Goal: Information Seeking & Learning: Compare options

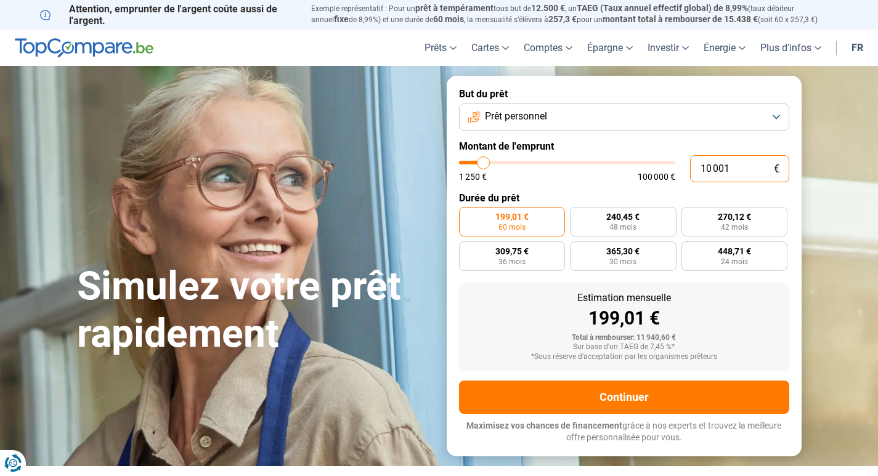
click at [725, 171] on input "10 001" at bounding box center [739, 168] width 99 height 27
type input "11 000"
type input "11000"
type input "11 750"
type input "11750"
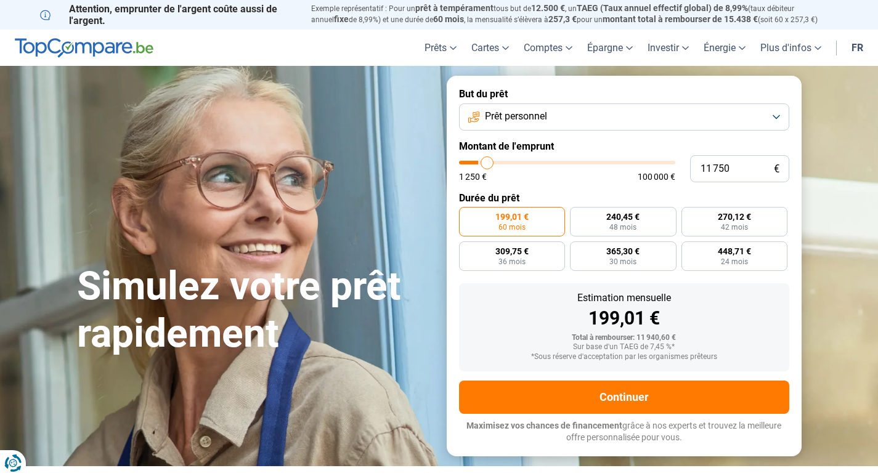
type input "12 000"
type input "12000"
type input "12 750"
type input "12750"
type input "13 000"
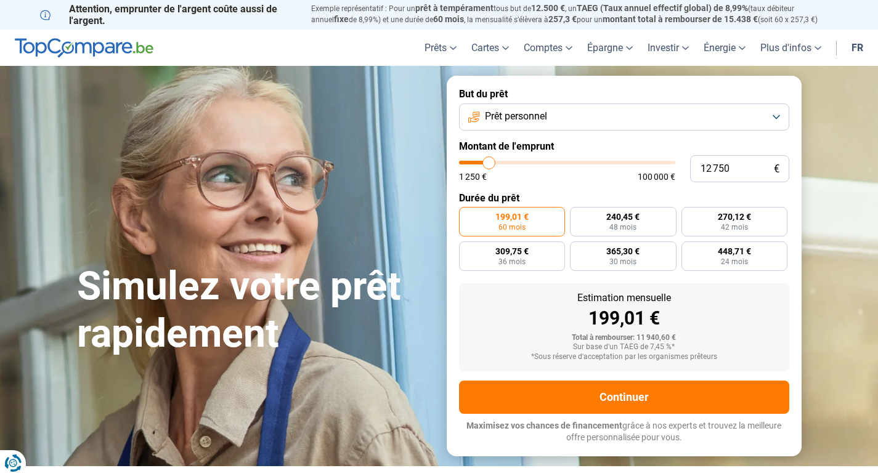
type input "13000"
type input "13 250"
type input "13250"
type input "14 250"
type input "14250"
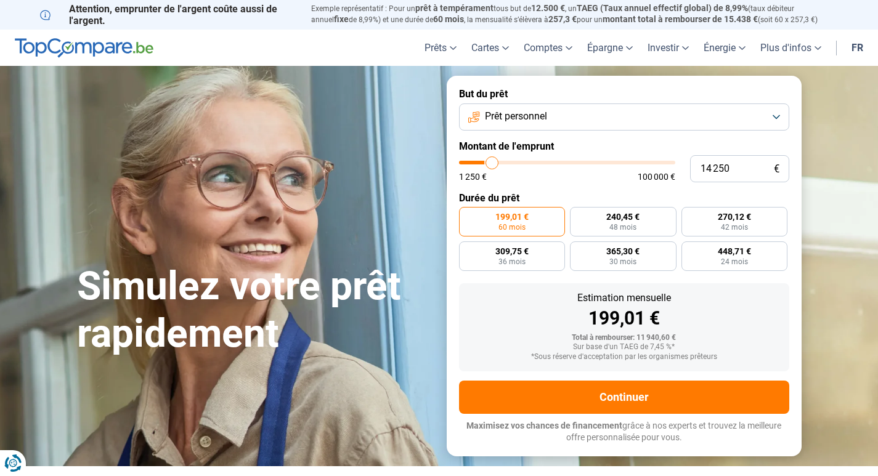
type input "15 500"
type input "15500"
type input "16 000"
type input "16000"
type input "16 250"
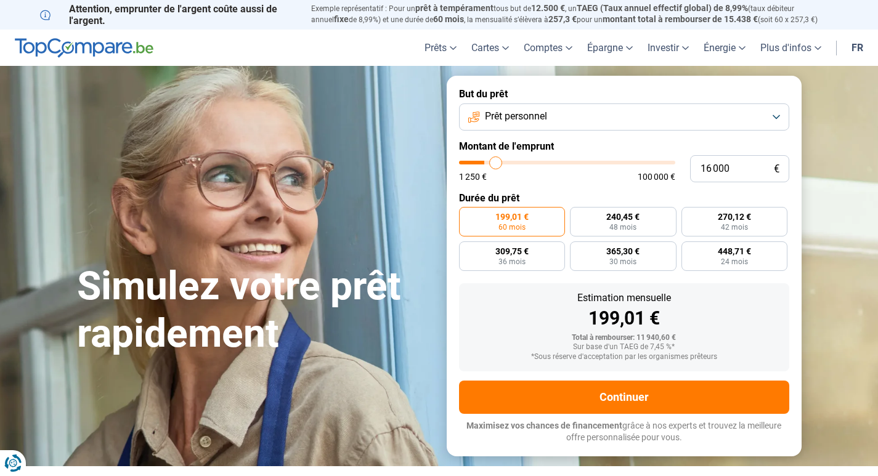
type input "16250"
type input "17 000"
type input "17000"
type input "17 250"
type input "17250"
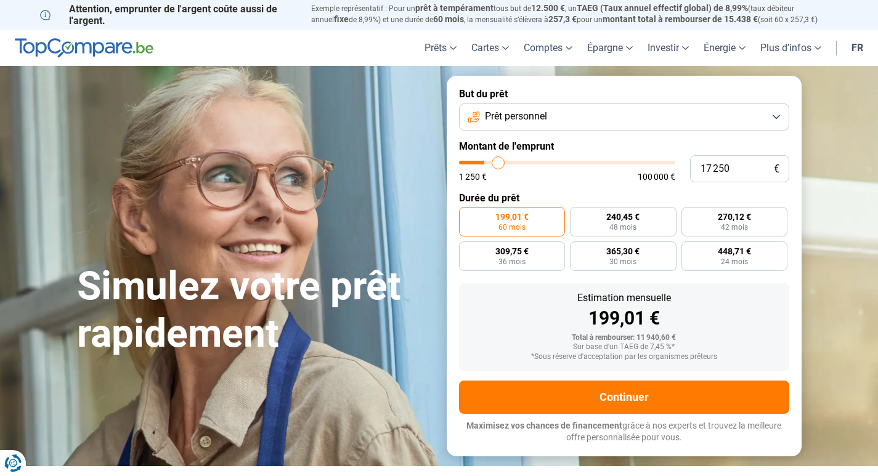
type input "17 750"
type input "17750"
type input "18 500"
type input "18500"
type input "19 000"
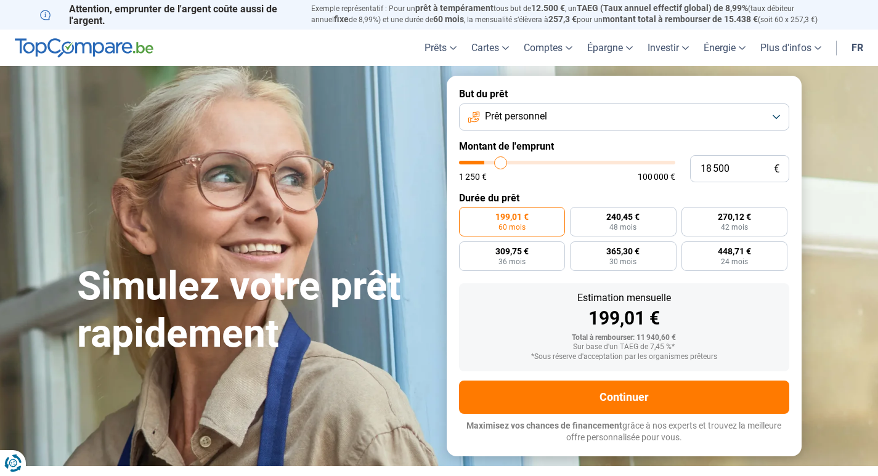
type input "19000"
type input "20 000"
type input "20000"
type input "20 500"
type input "20500"
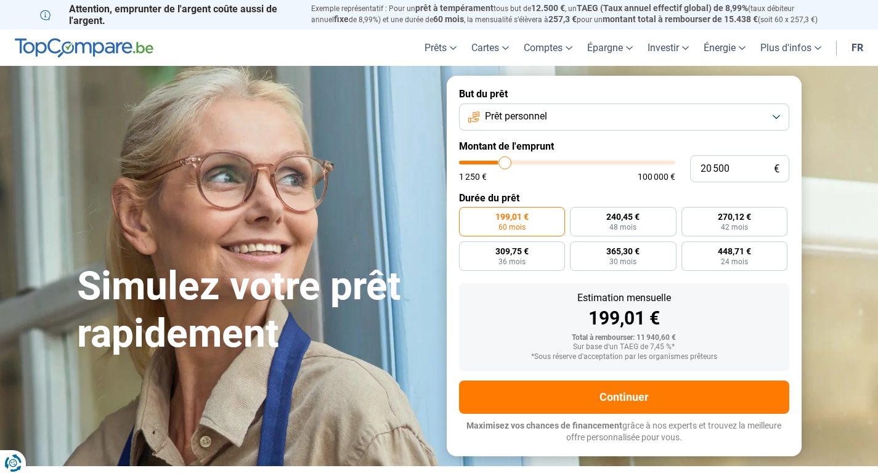
type input "21 500"
type input "21500"
type input "22 250"
type input "22250"
type input "22 750"
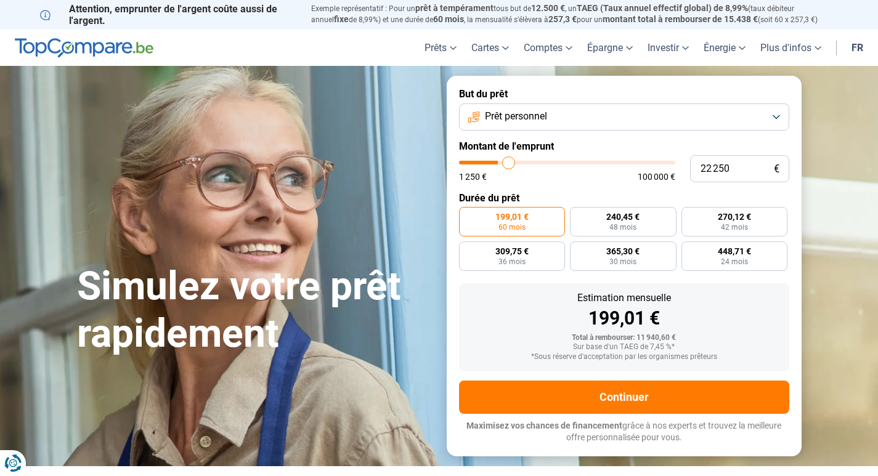
type input "22750"
type input "23 000"
type input "23000"
type input "23 250"
type input "23250"
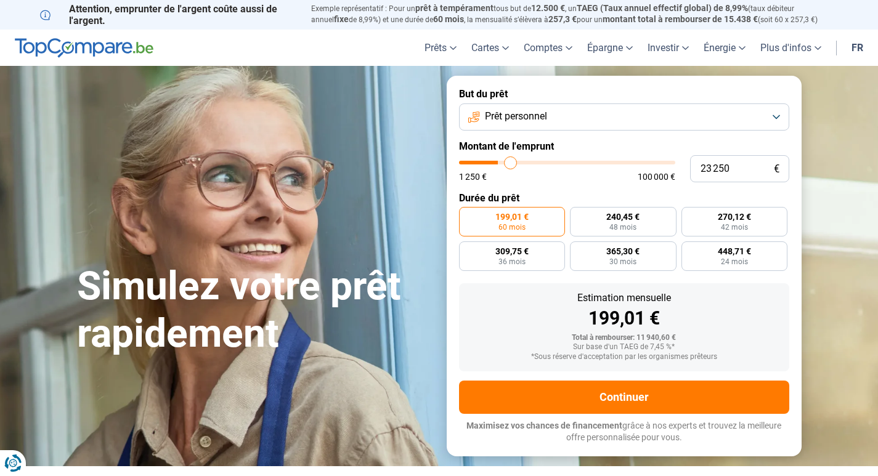
type input "23 750"
type input "23750"
type input "24 500"
type input "24500"
type input "25 000"
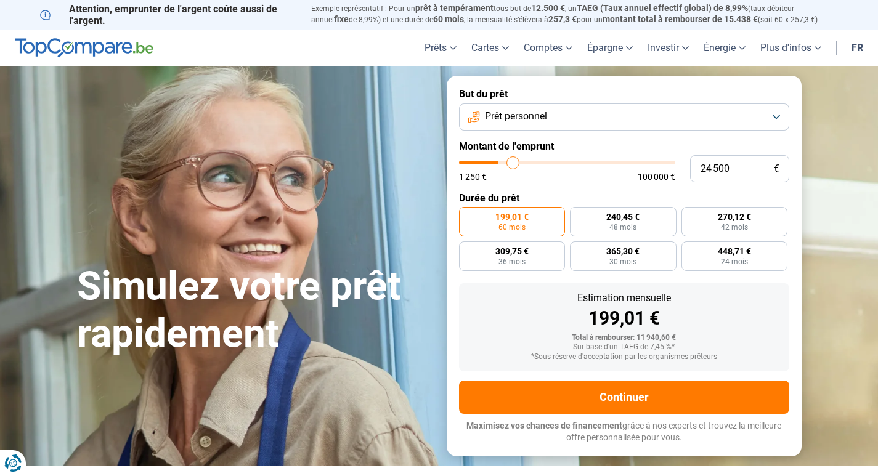
type input "25000"
type input "25 250"
type input "25250"
type input "26 000"
type input "26000"
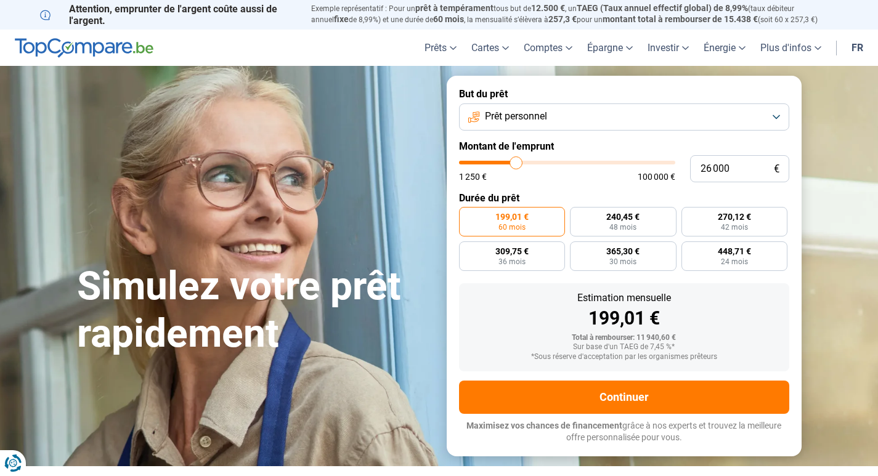
type input "26 500"
type input "26500"
type input "26 750"
type input "26750"
type input "27 250"
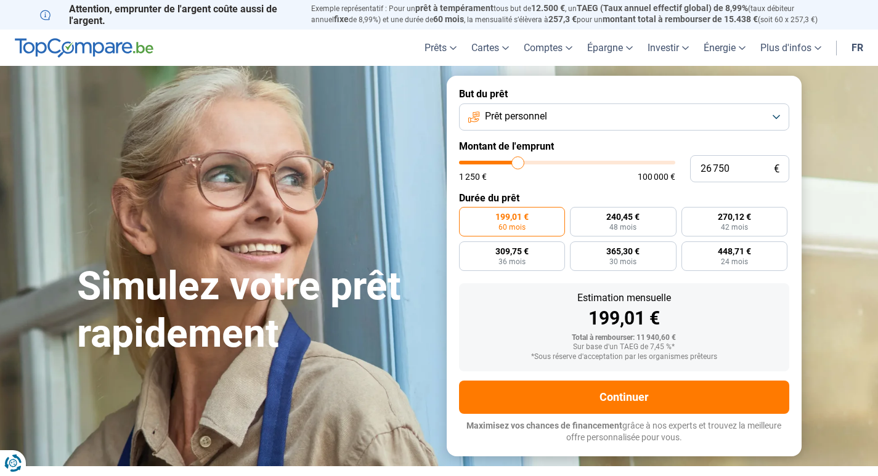
type input "27250"
type input "26 250"
type input "26250"
type input "25 750"
type input "25750"
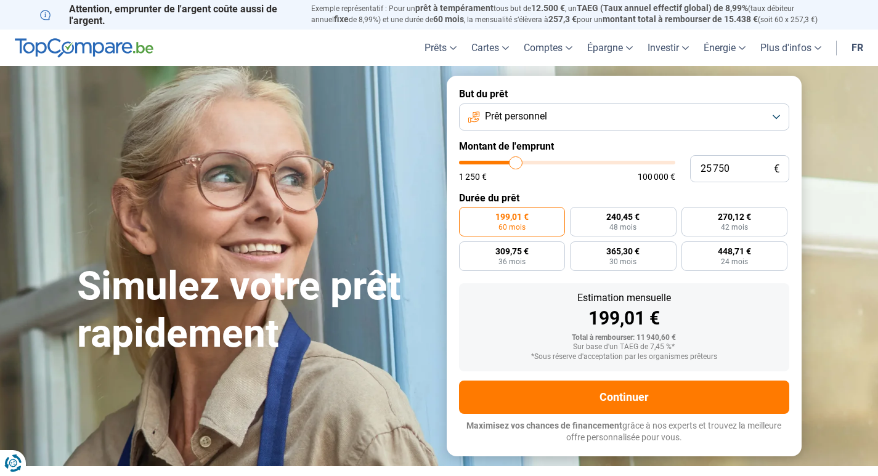
type input "24 500"
type input "24500"
type input "23 500"
type input "23500"
type input "23 250"
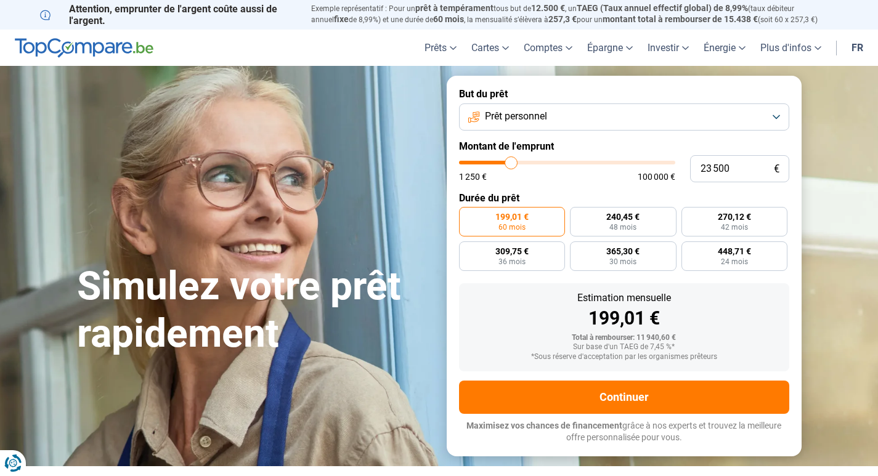
type input "23250"
type input "23 000"
type input "23000"
type input "21 750"
type input "21750"
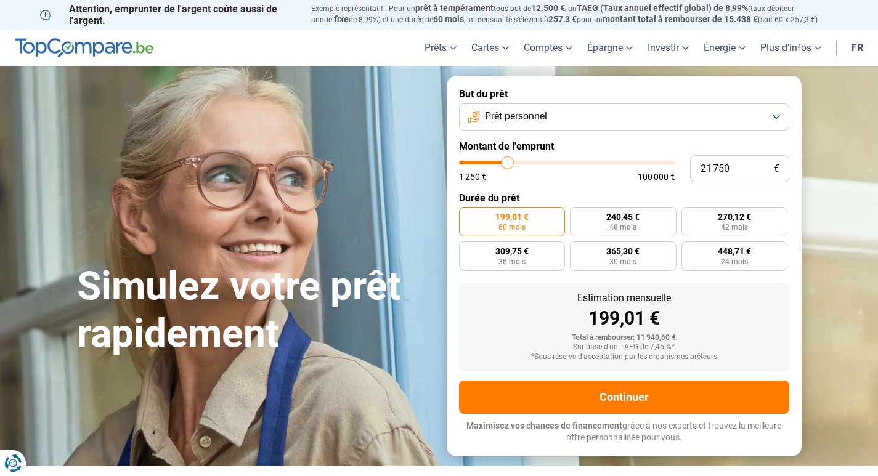
type input "21 250"
type input "21250"
type input "20 500"
type input "20500"
type input "20 000"
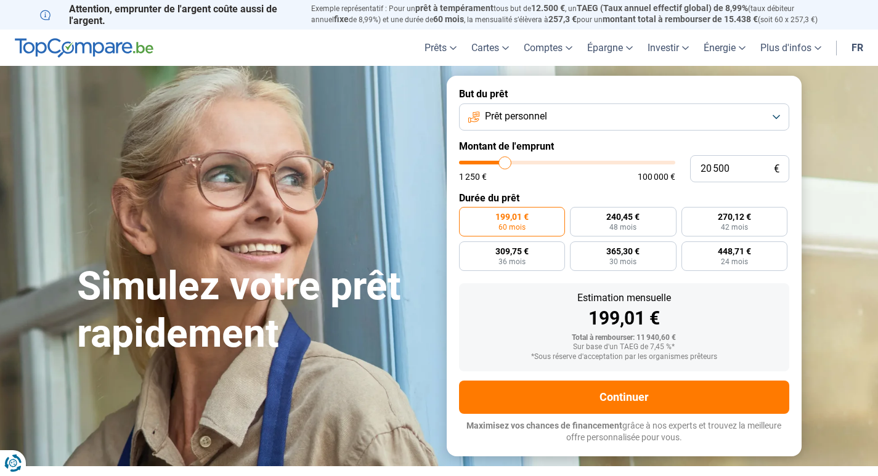
type input "20000"
type input "19 750"
type input "19750"
type input "19 000"
type input "19000"
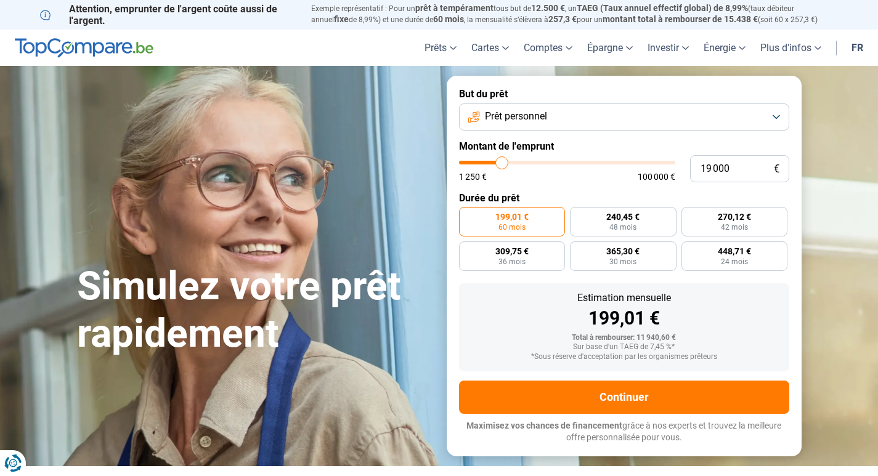
type input "18 750"
type input "18750"
type input "18 000"
type input "18000"
type input "17 750"
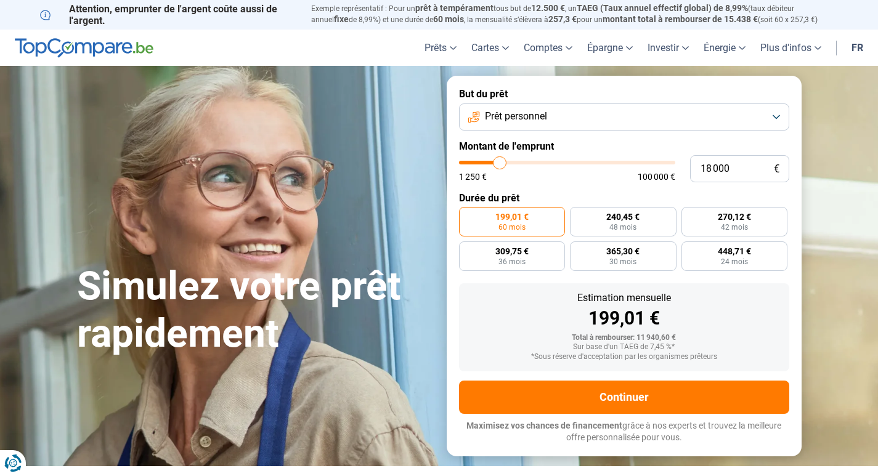
type input "17750"
type input "17 500"
type input "17500"
type input "17 000"
type input "17000"
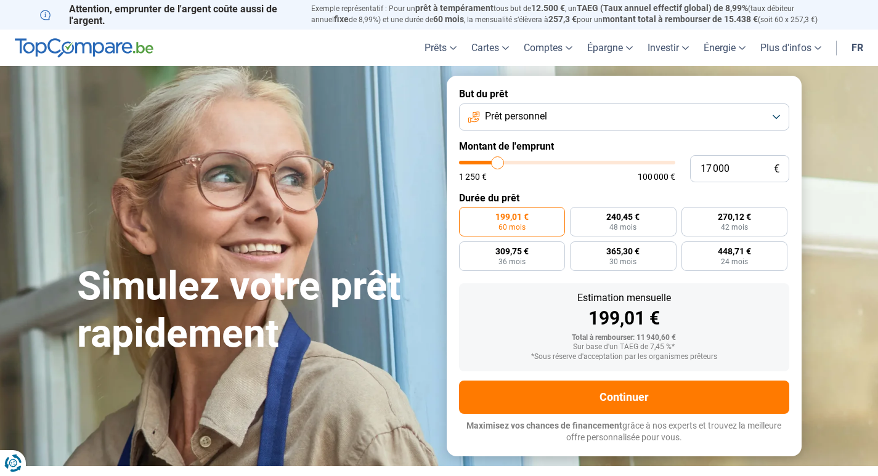
type input "16 500"
type input "16500"
type input "16 250"
type input "16250"
type input "16 000"
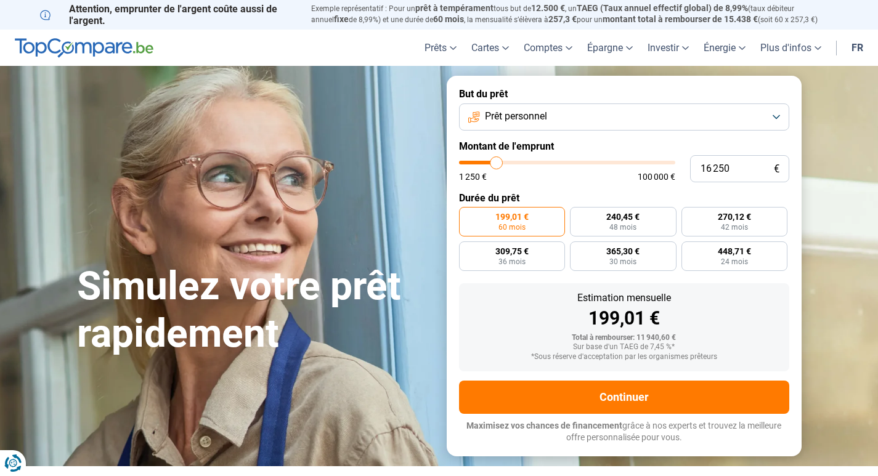
type input "16000"
type input "15 500"
type input "15500"
type input "15 000"
type input "15000"
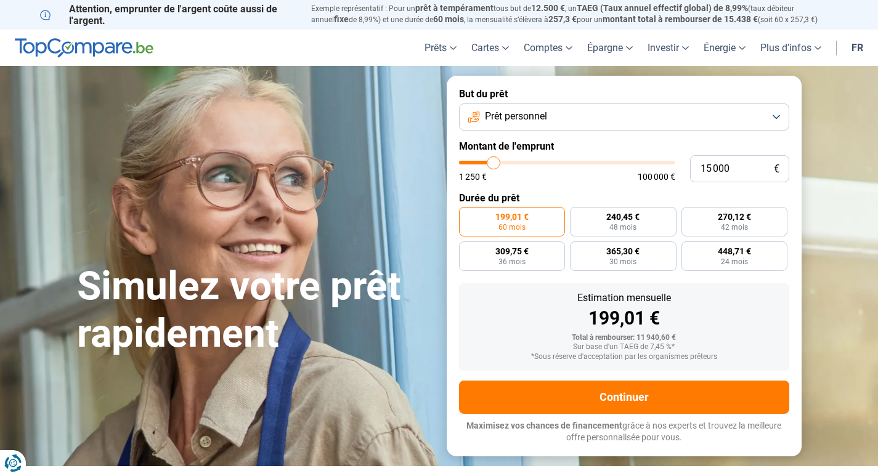
type input "14 750"
type input "14750"
type input "14 500"
type input "14500"
type input "14 000"
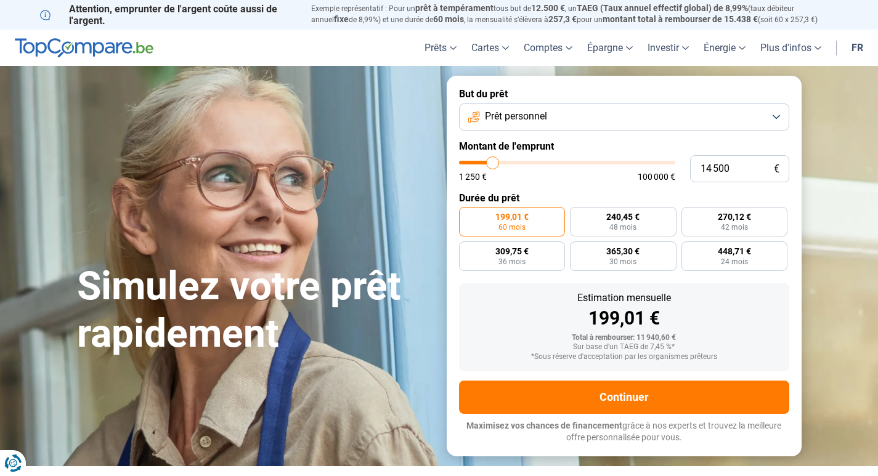
type input "14000"
type input "13 500"
type input "13500"
type input "13 000"
type input "13000"
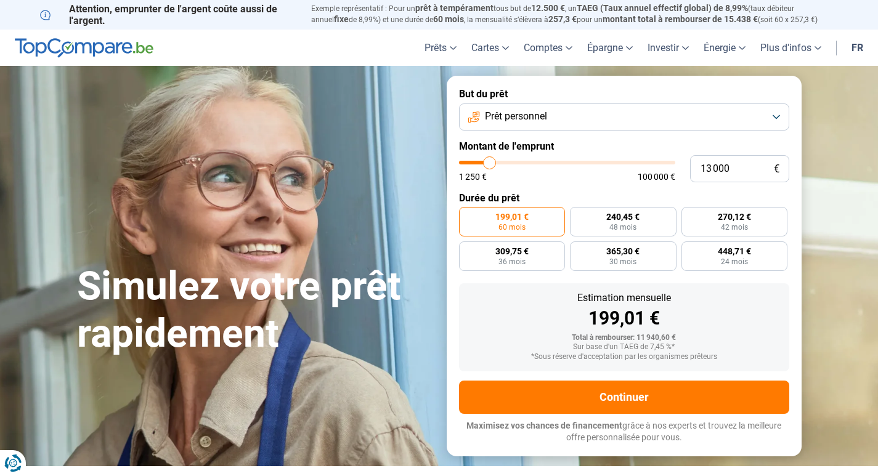
type input "12 750"
type input "12750"
type input "12 000"
type input "12000"
type input "11 750"
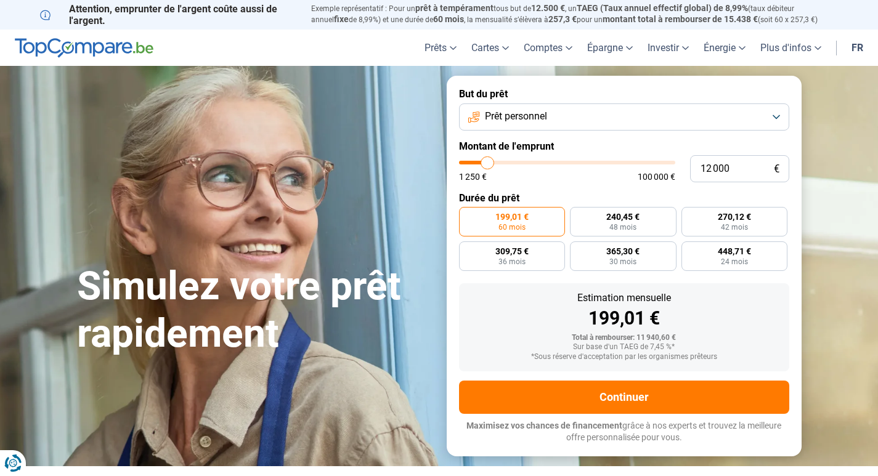
type input "11750"
type input "11 500"
type input "11500"
type input "11 250"
type input "11250"
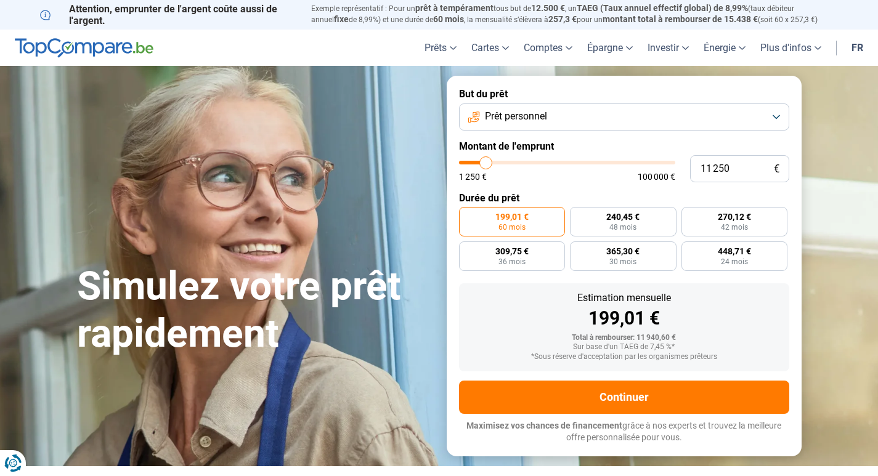
type input "10 500"
type input "10500"
type input "10 250"
type input "10250"
type input "10 000"
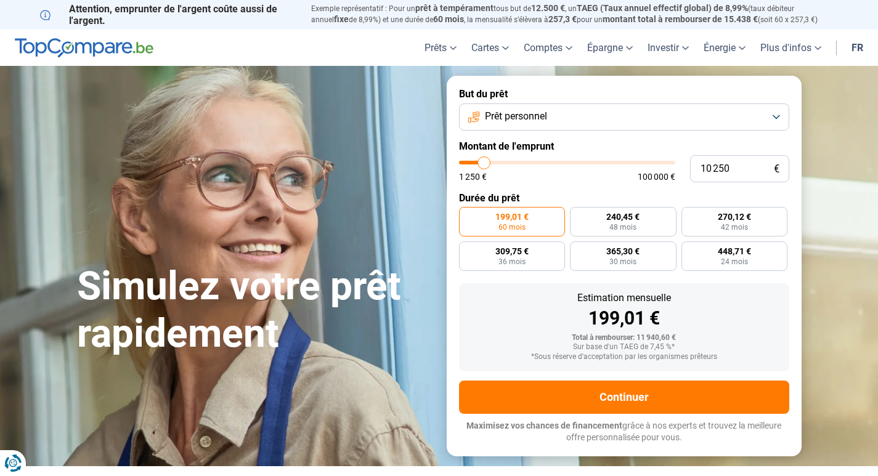
type input "10000"
type input "9 750"
type input "9750"
type input "9 000"
type input "9000"
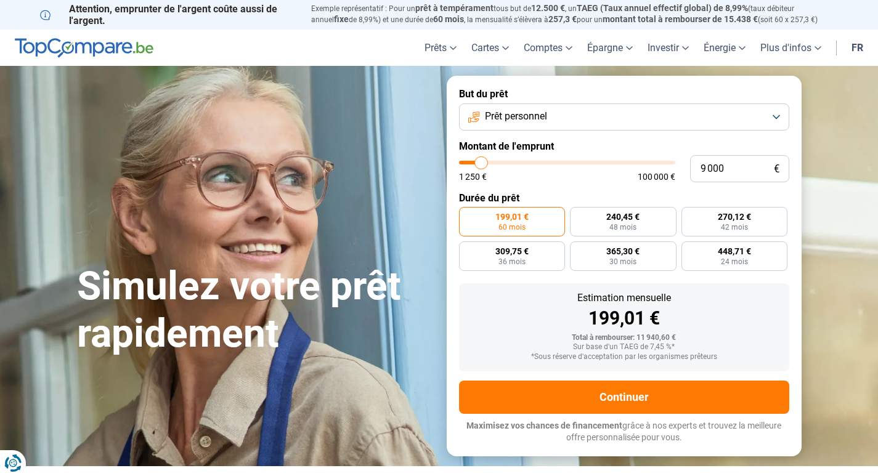
type input "8 750"
type input "8750"
type input "8 500"
type input "8500"
type input "8 000"
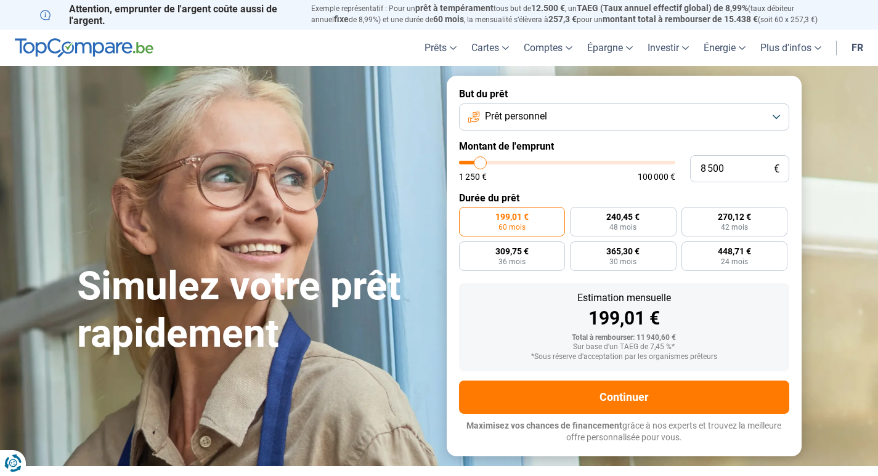
type input "8000"
type input "7 250"
type input "7250"
type input "6 500"
type input "6500"
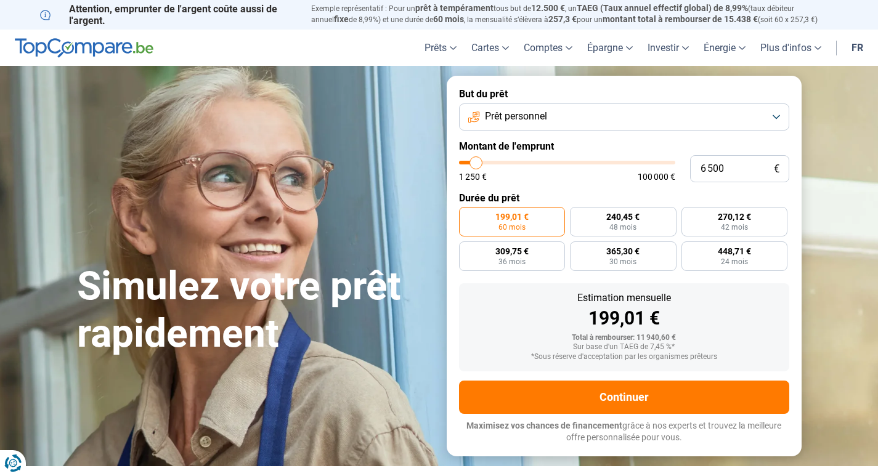
type input "6 000"
type input "6000"
type input "5 500"
drag, startPoint x: 485, startPoint y: 169, endPoint x: 474, endPoint y: 170, distance: 10.5
type input "5500"
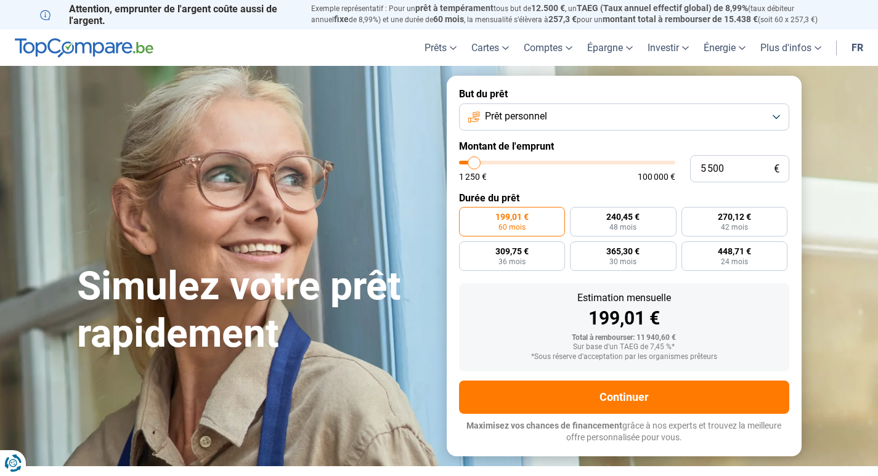
click at [474, 164] on input "range" at bounding box center [567, 163] width 216 height 4
radio input "true"
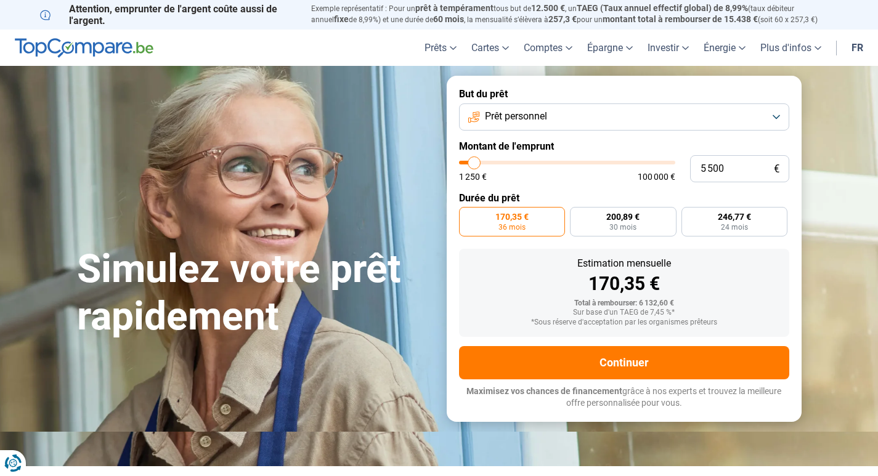
type input "4 250"
type input "4250"
click at [472, 164] on input "range" at bounding box center [567, 163] width 216 height 4
click at [475, 161] on input "range" at bounding box center [567, 163] width 216 height 4
type input "1 250"
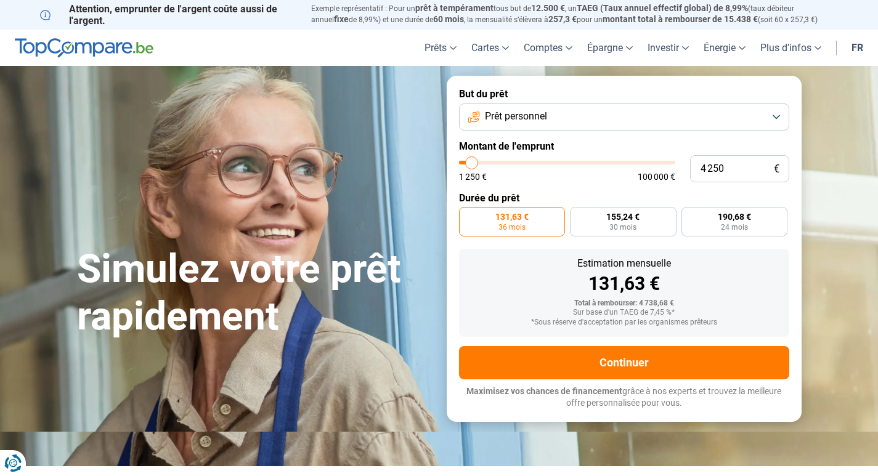
type input "1250"
type input "2 000"
type input "2000"
type input "2 250"
type input "2250"
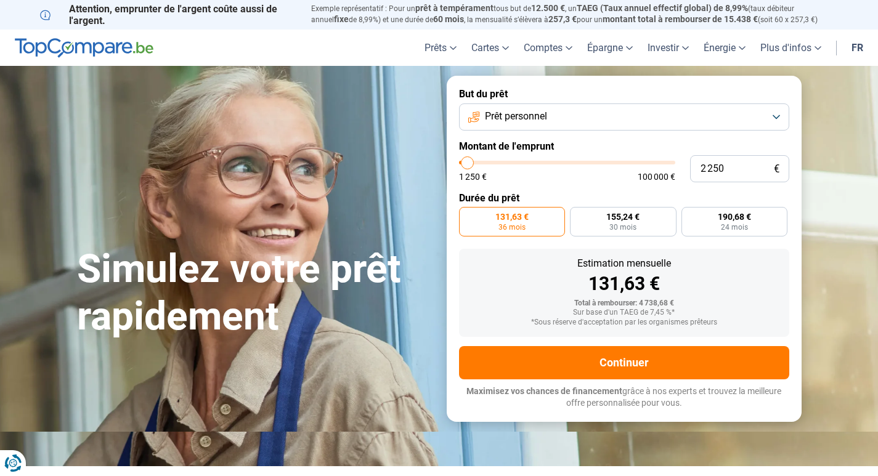
type input "2 750"
type input "2750"
type input "3 000"
type input "3000"
type input "3 500"
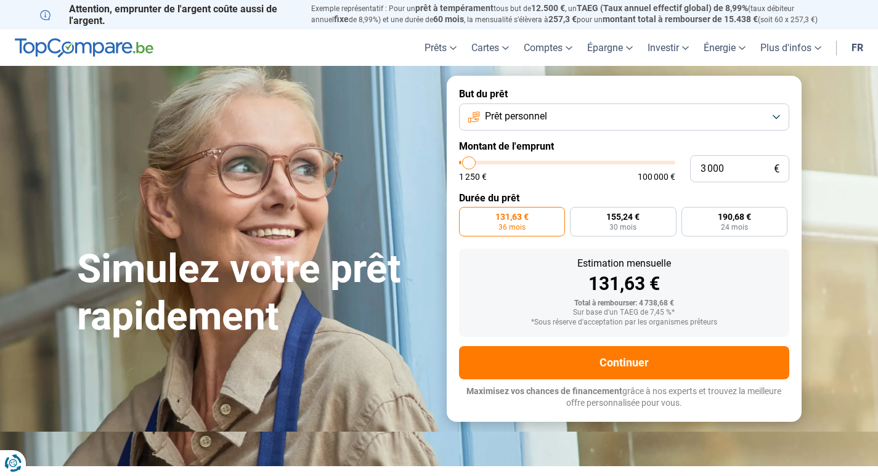
type input "3500"
type input "4 000"
type input "4000"
type input "4 250"
type input "4250"
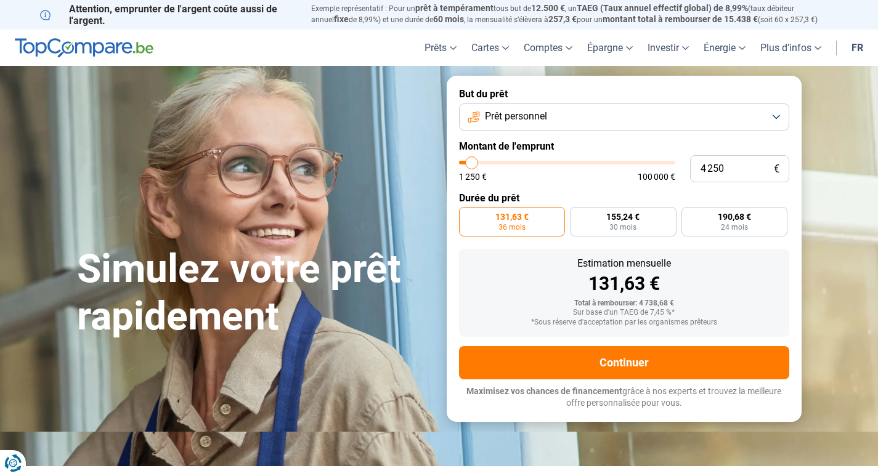
type input "4 500"
type input "4500"
type input "5 000"
type input "5000"
type input "5 500"
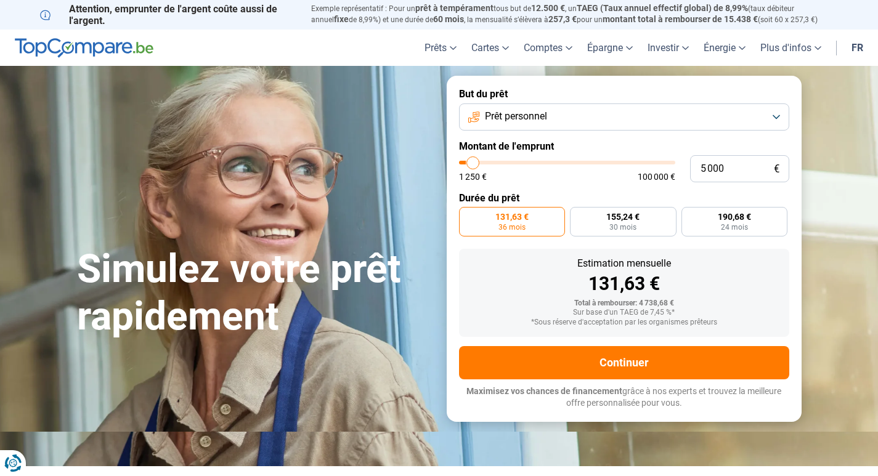
type input "5500"
type input "6 000"
type input "6000"
type input "5 750"
type input "5750"
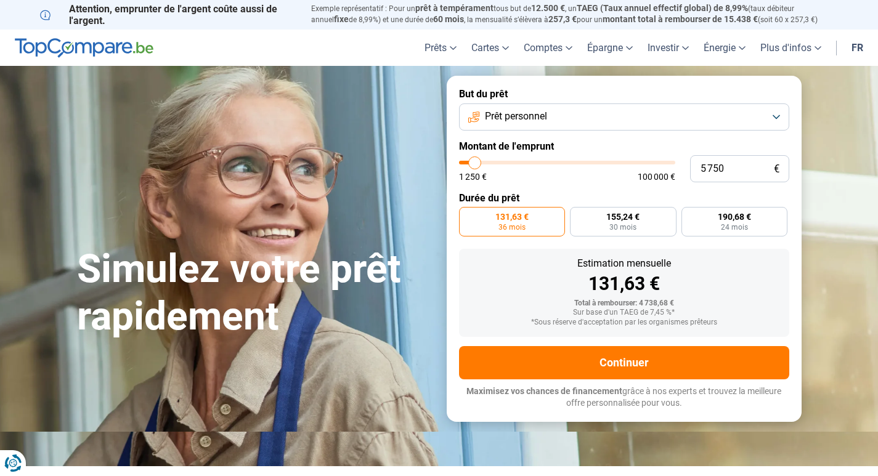
type input "5 250"
type input "5250"
type input "5 000"
drag, startPoint x: 465, startPoint y: 162, endPoint x: 473, endPoint y: 162, distance: 8.0
type input "5000"
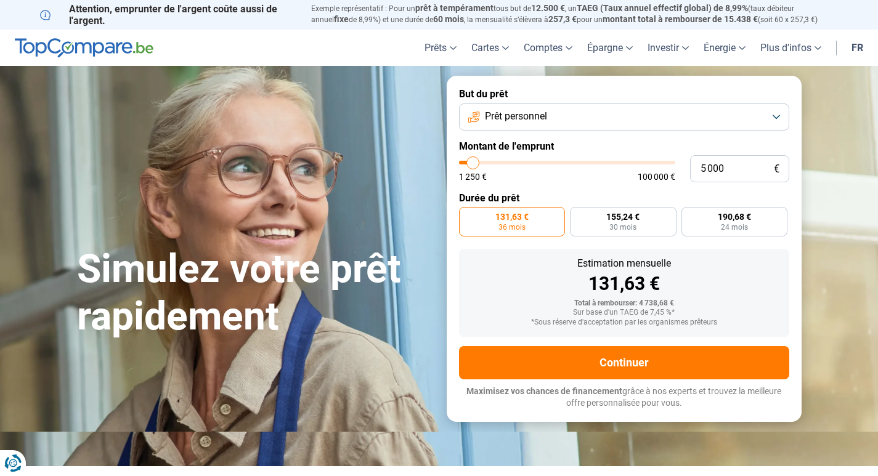
click at [473, 162] on input "range" at bounding box center [567, 163] width 216 height 4
click at [522, 219] on span "154,86 €" at bounding box center [511, 217] width 33 height 9
click at [467, 215] on input "154,86 € 36 mois" at bounding box center [463, 211] width 8 height 8
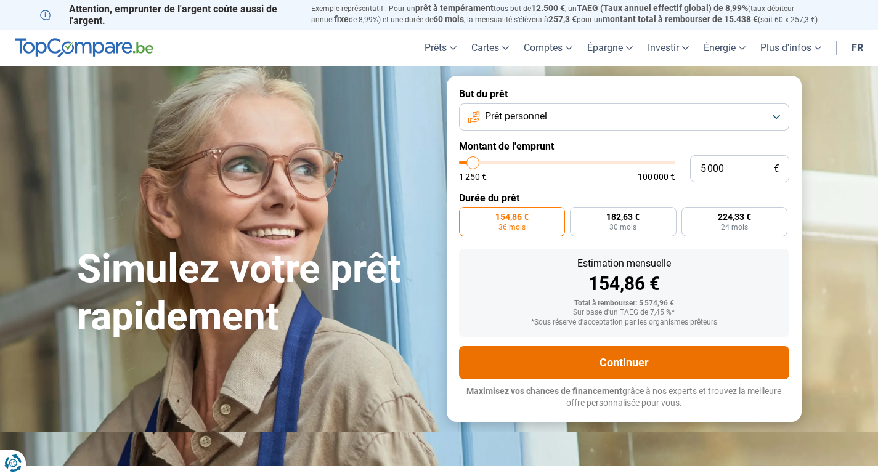
click at [618, 358] on button "Continuer" at bounding box center [624, 362] width 330 height 33
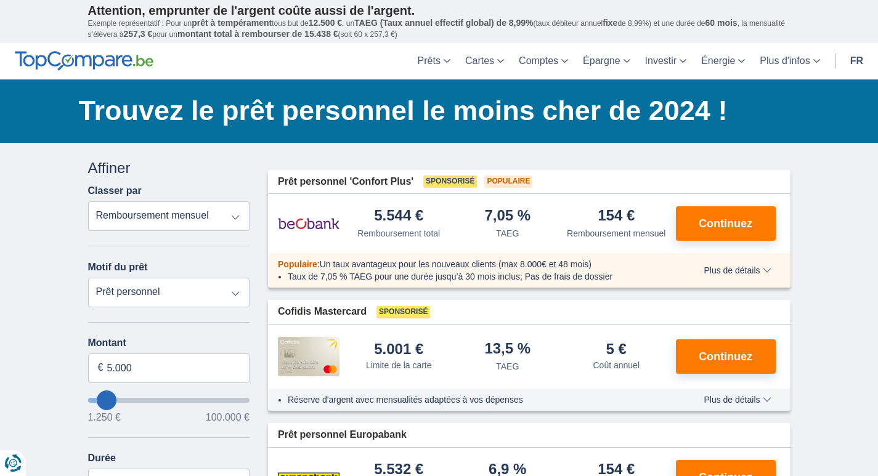
click at [234, 293] on select "Prêt personnel Voiture Moto / vélo Caravane / mobilhome Travaux Energie Rachat …" at bounding box center [169, 293] width 162 height 30
click at [136, 286] on select "Prêt personnel Voiture Moto / vélo Caravane / mobilhome Travaux Energie Rachat …" at bounding box center [169, 293] width 162 height 30
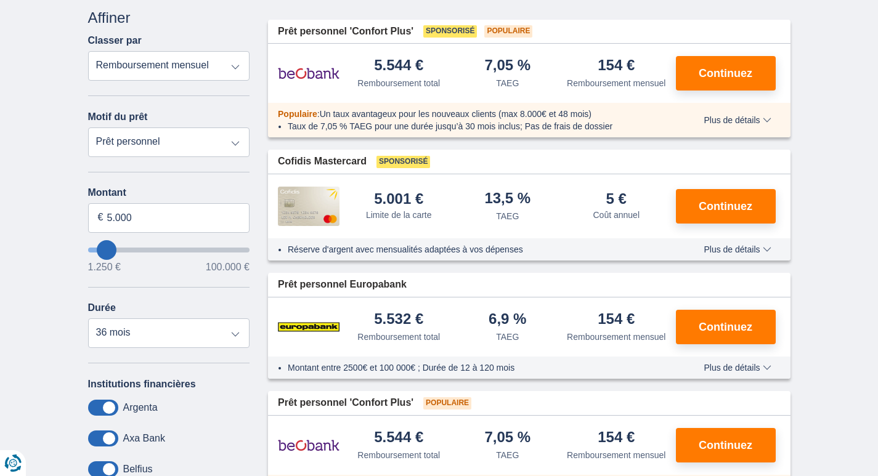
scroll to position [123, 0]
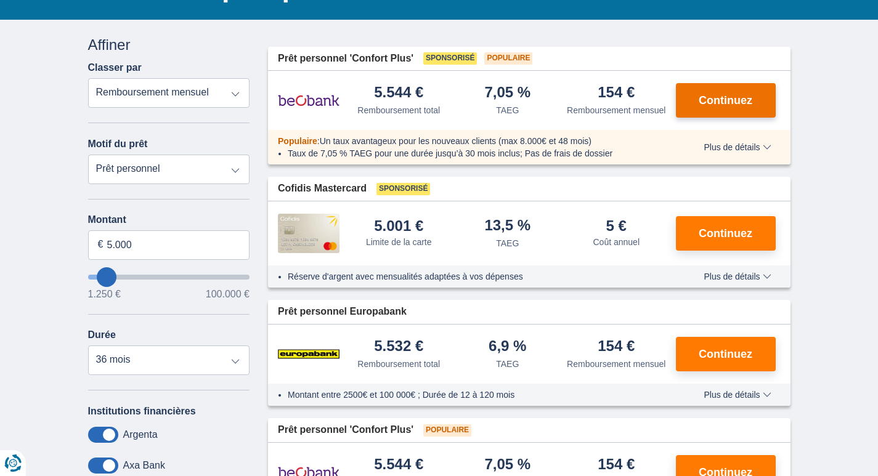
click at [729, 97] on span "Continuez" at bounding box center [726, 100] width 54 height 11
